Goal: Information Seeking & Learning: Understand process/instructions

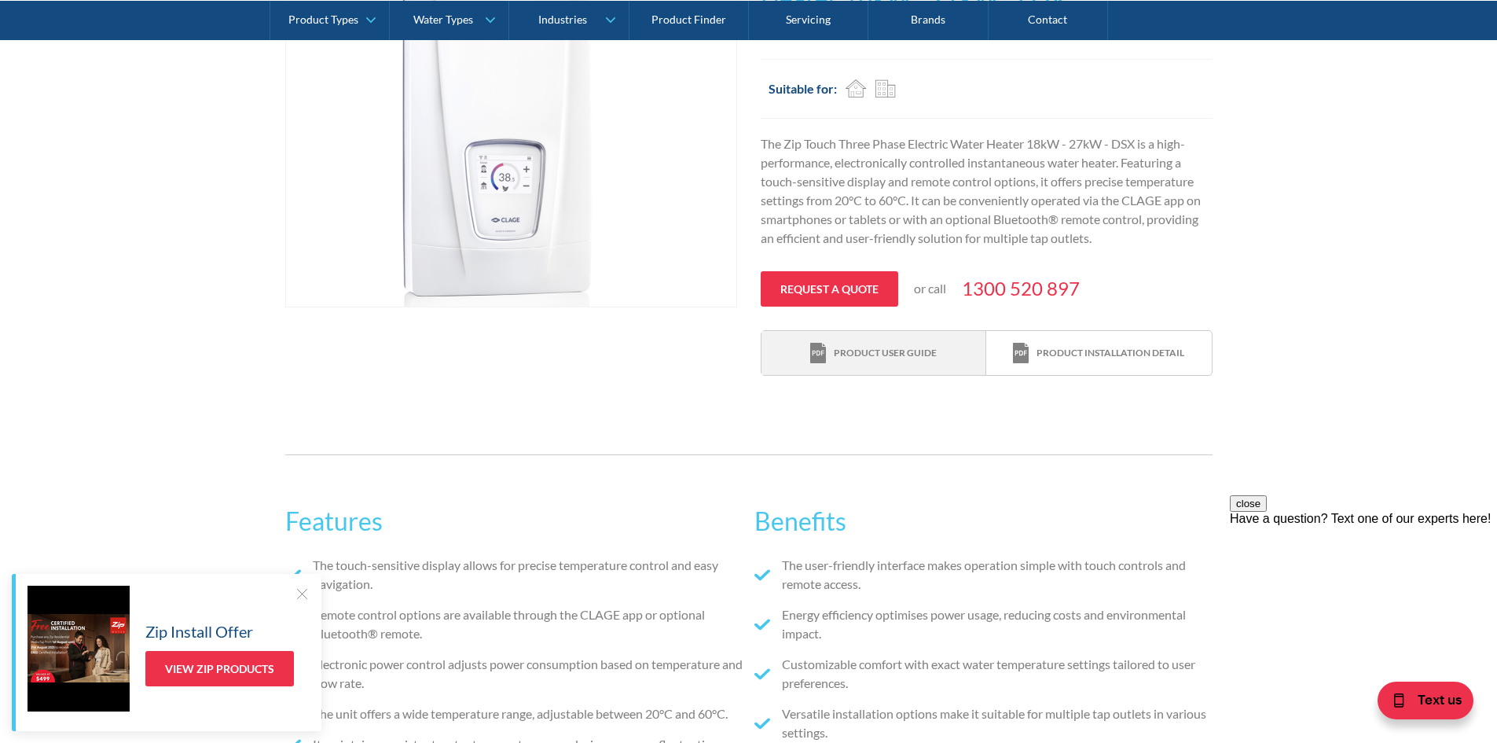
scroll to position [472, 0]
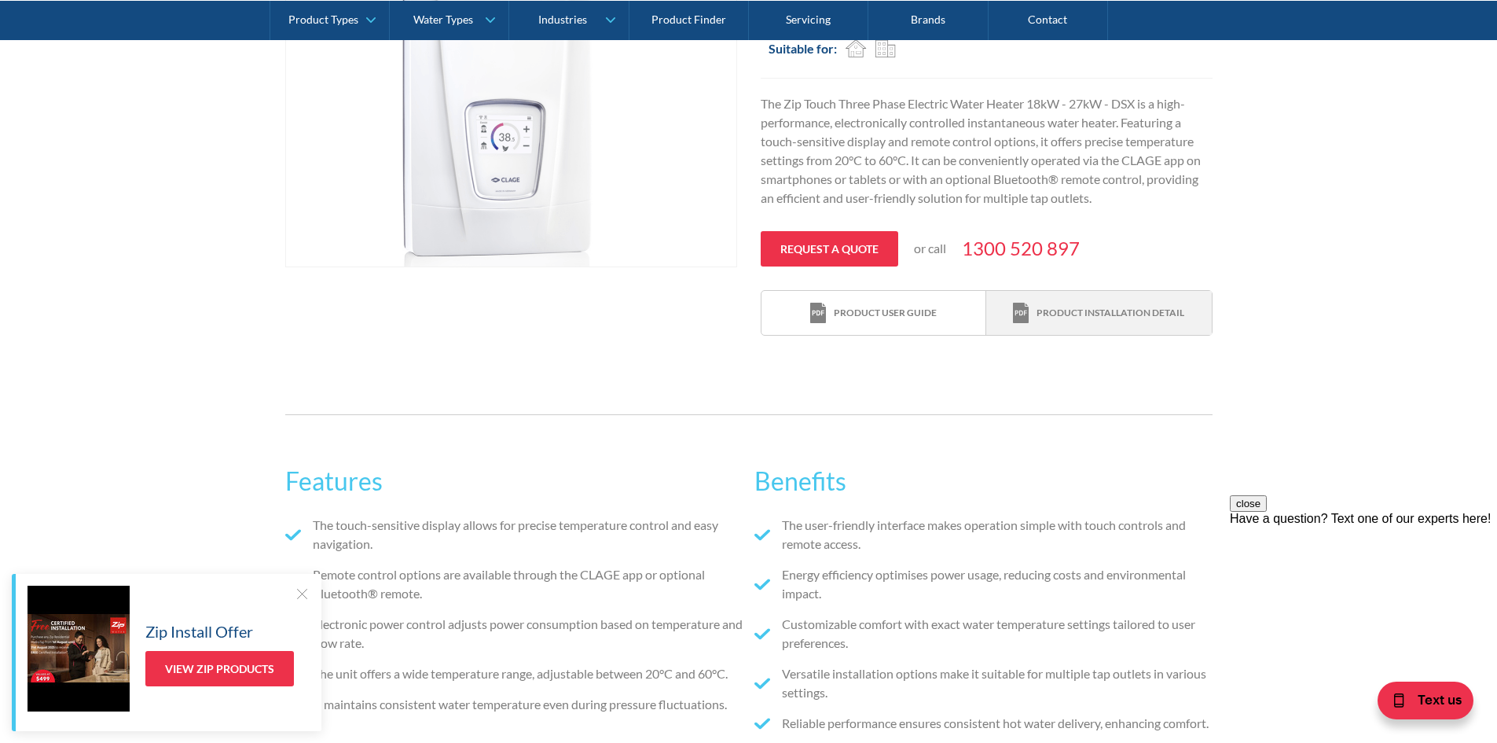
click at [1091, 321] on div "Product installation detail" at bounding box center [1098, 313] width 171 height 21
click at [883, 324] on link "Product user guide" at bounding box center [874, 313] width 225 height 45
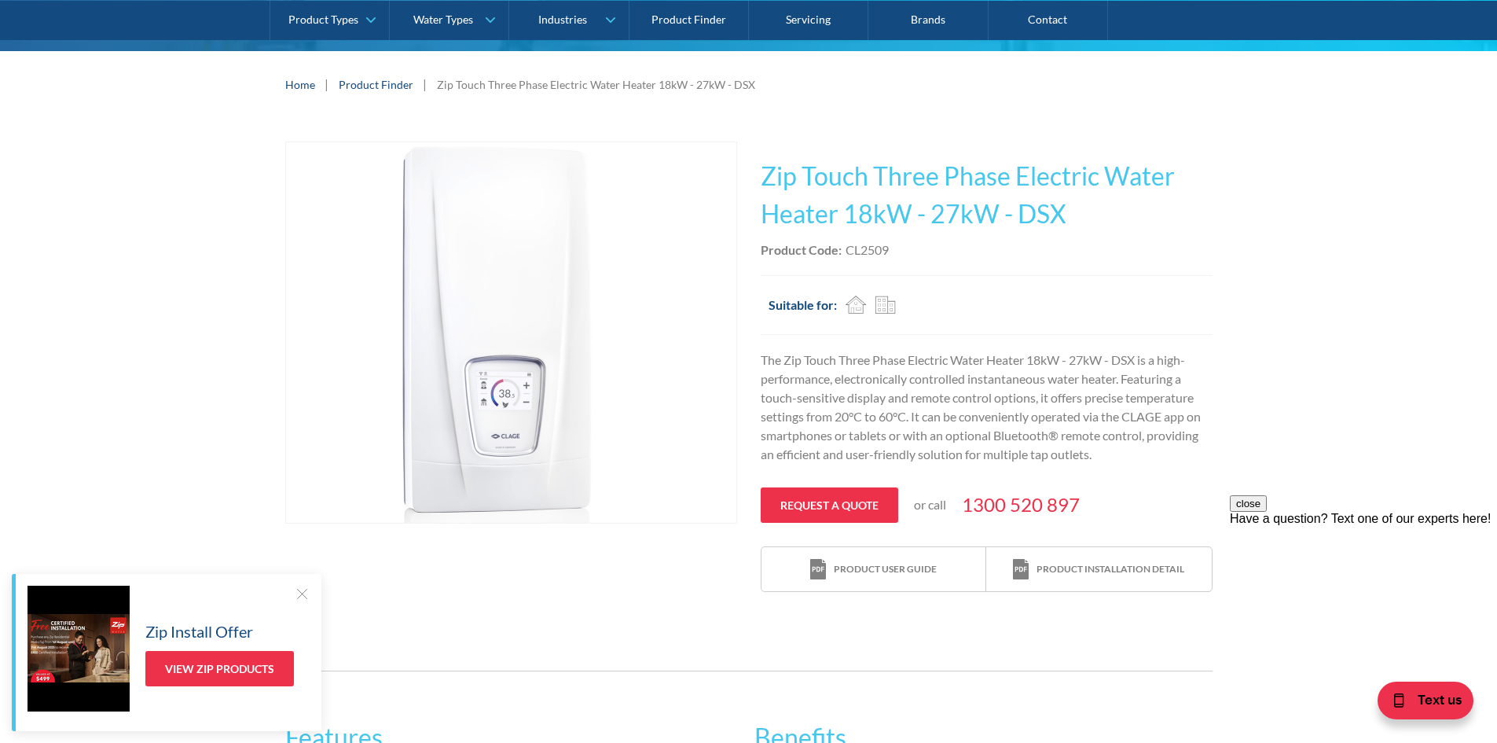
scroll to position [236, 0]
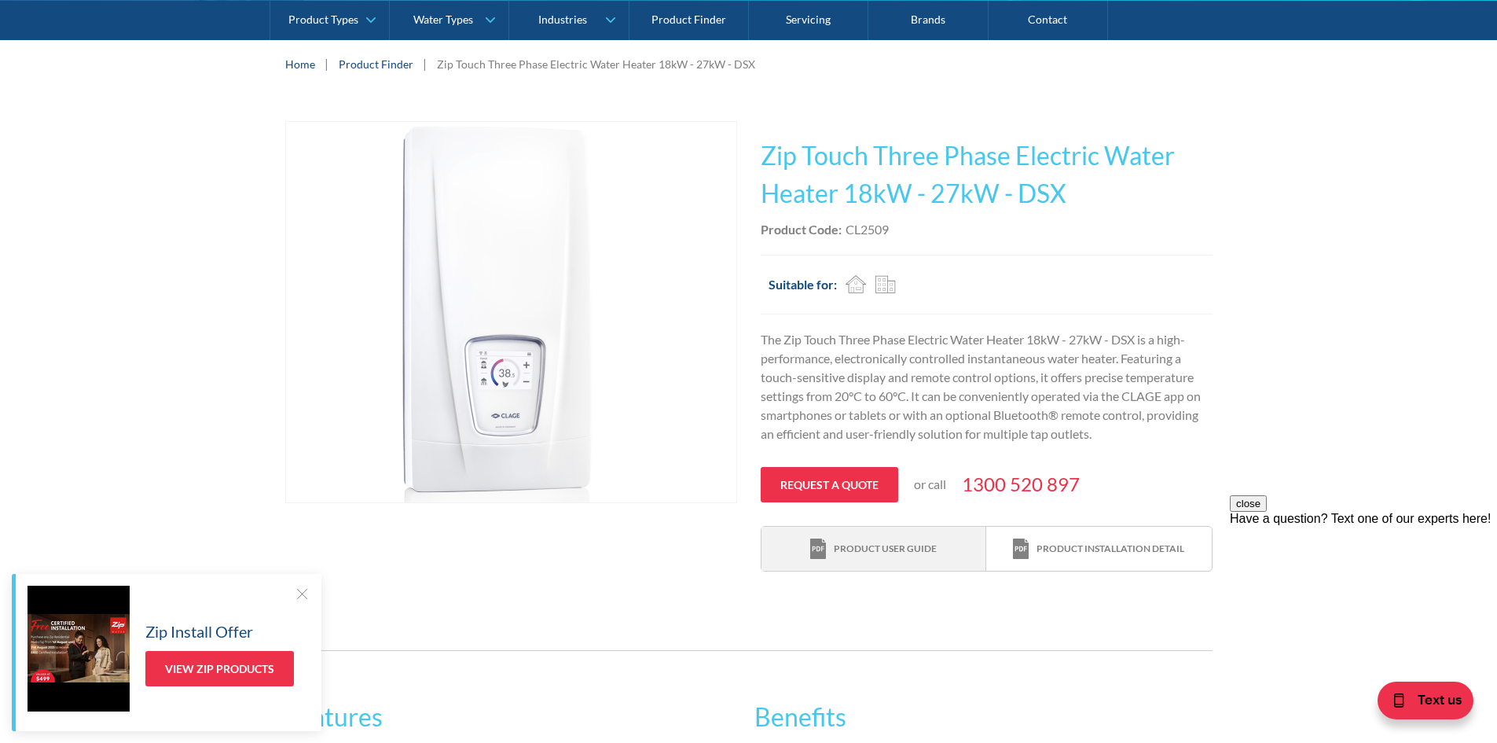
click at [912, 542] on div "Product user guide" at bounding box center [885, 549] width 103 height 14
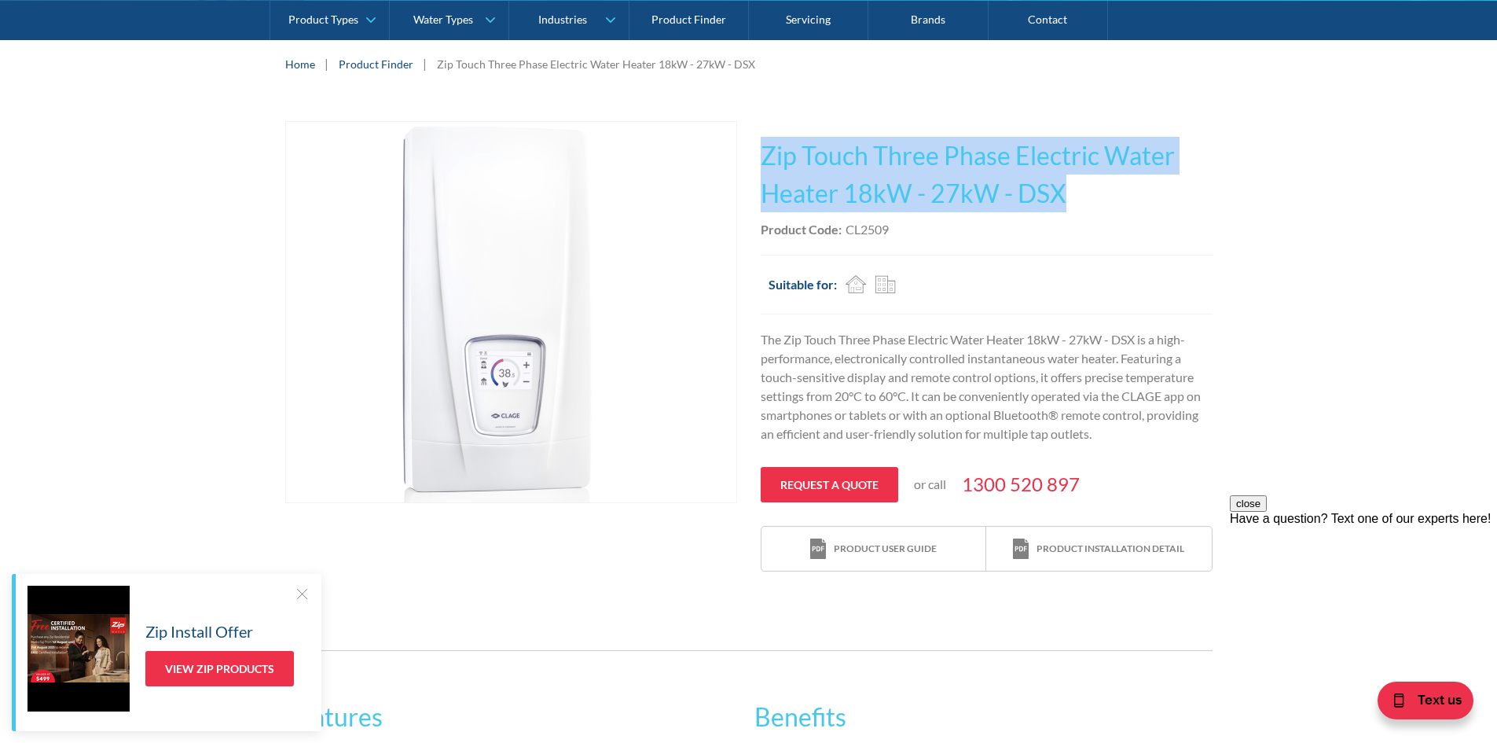
drag, startPoint x: 1063, startPoint y: 195, endPoint x: 757, endPoint y: 139, distance: 311.6
click at [757, 139] on div "Play video Fits Most Brands Best Seller No items found. This tap design is incl…" at bounding box center [748, 346] width 927 height 451
copy h1 "Zip Touch Three Phase Electric Water Heater 18kW - 27kW - DSX"
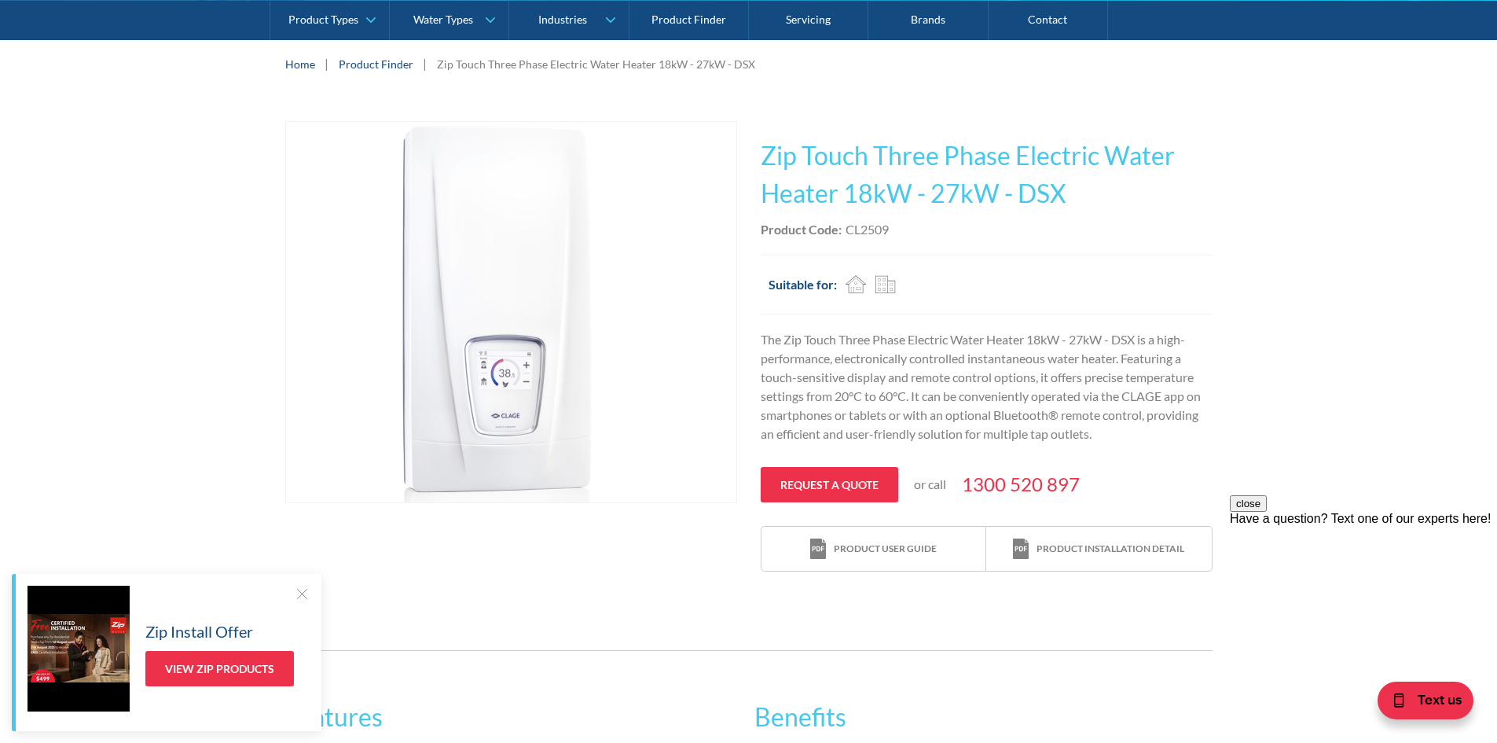
click at [900, 226] on div "Product Code: CL2509" at bounding box center [987, 229] width 452 height 19
drag, startPoint x: 887, startPoint y: 230, endPoint x: 849, endPoint y: 228, distance: 38.6
click at [849, 228] on div "CL2509" at bounding box center [867, 229] width 43 height 19
copy div "CL2509"
